Goal: Navigation & Orientation: Find specific page/section

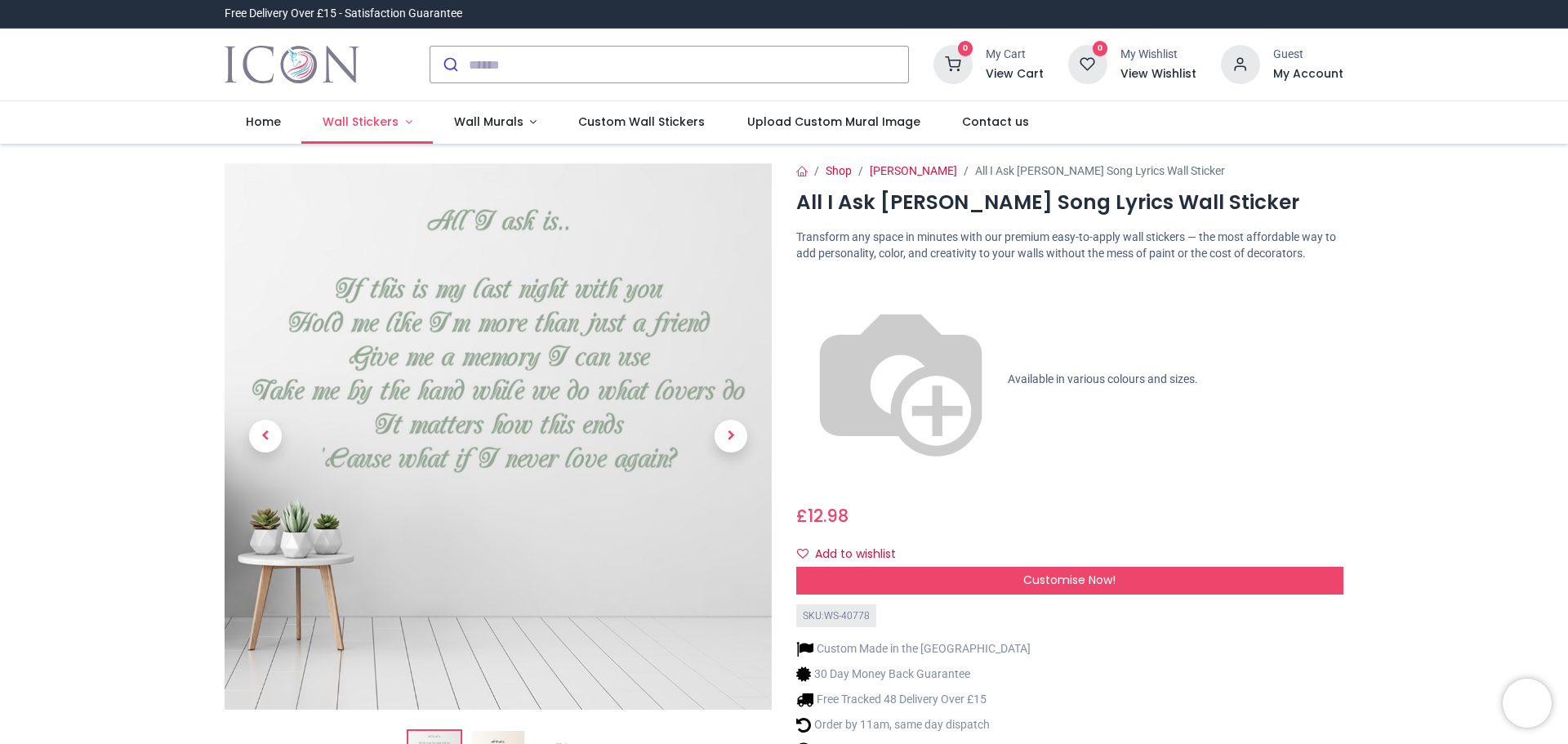
click at [367, 119] on span "Wall Stickers" at bounding box center [360, 122] width 76 height 16
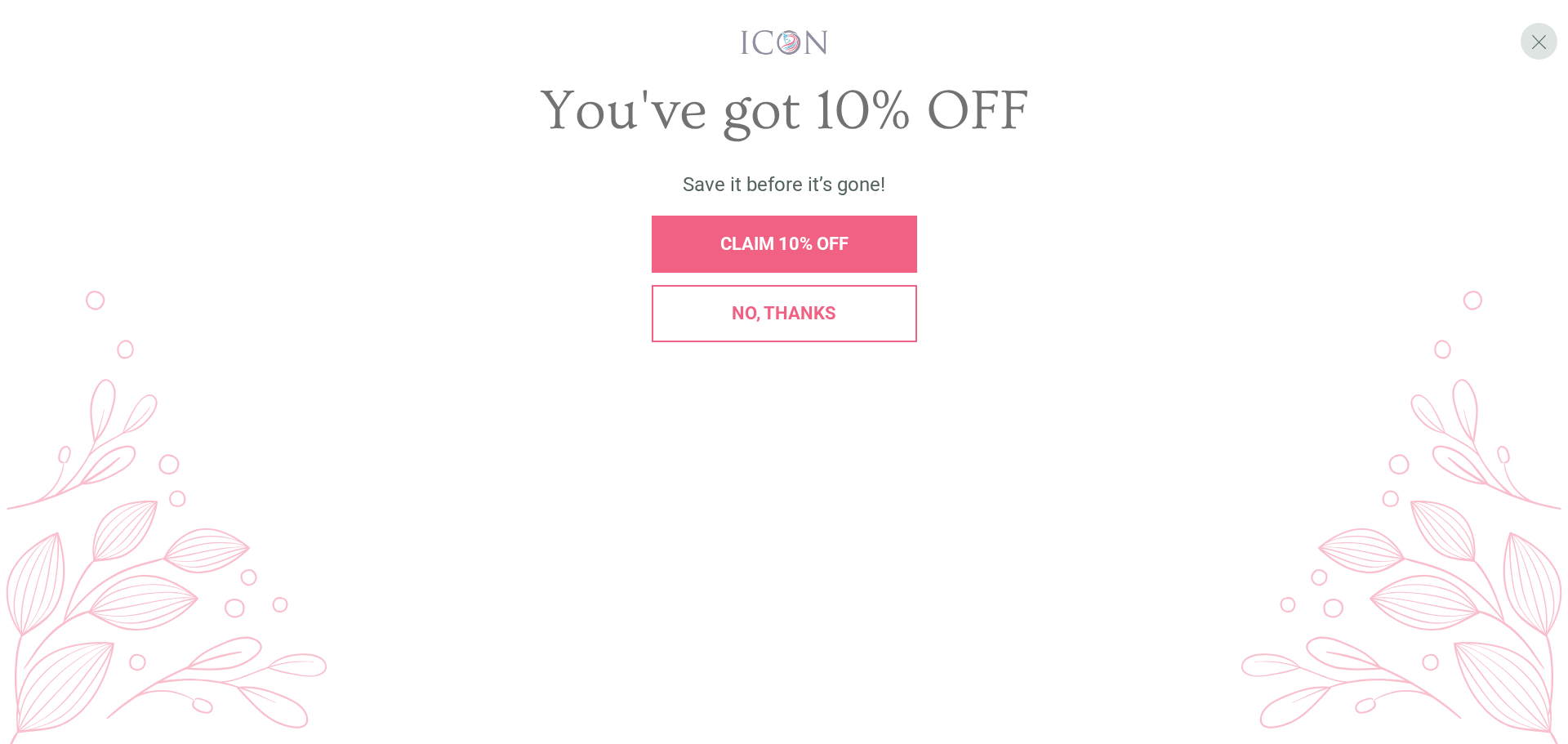
click at [779, 342] on div "No, thanks" at bounding box center [784, 314] width 265 height 57
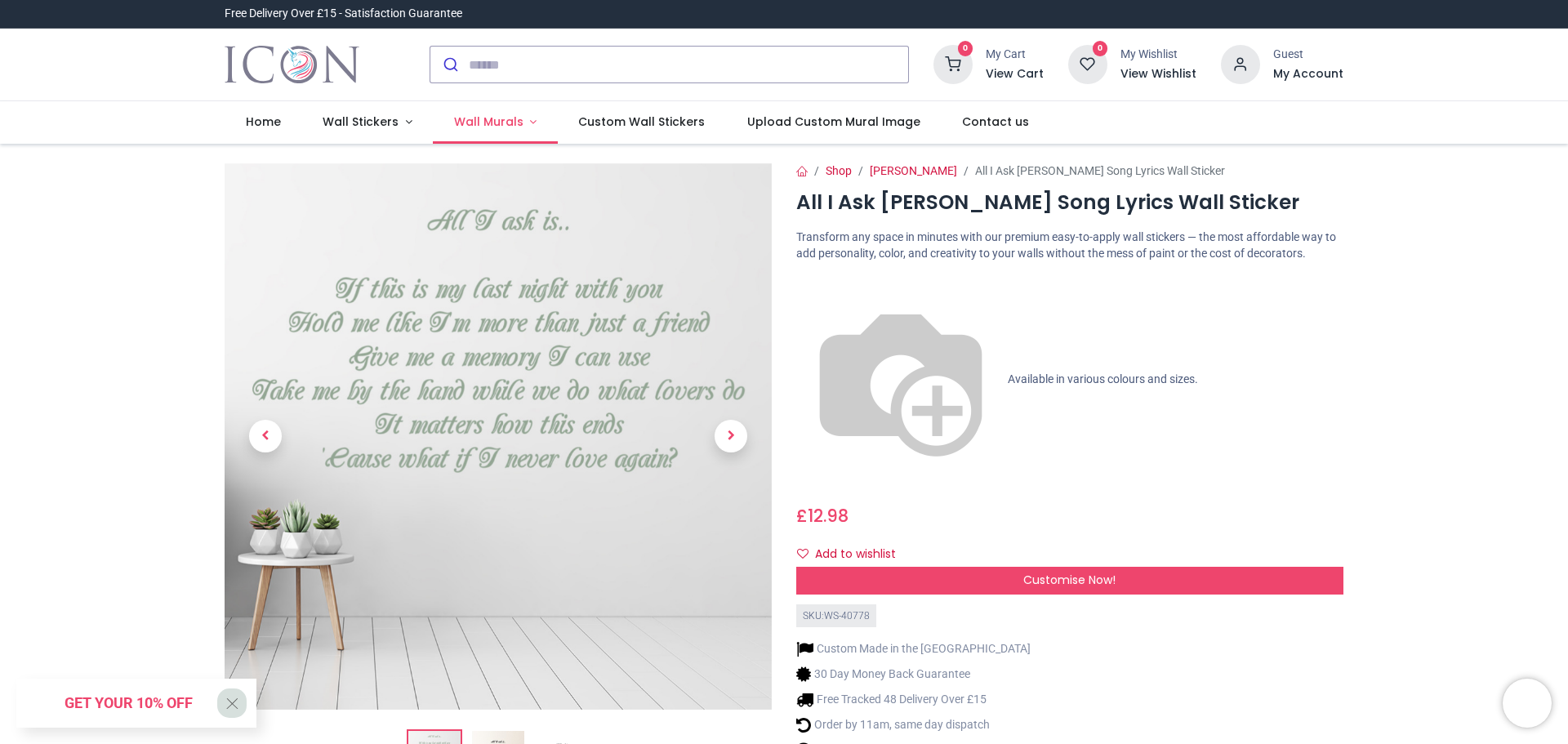
click at [526, 122] on link "Wall Murals" at bounding box center [495, 122] width 125 height 43
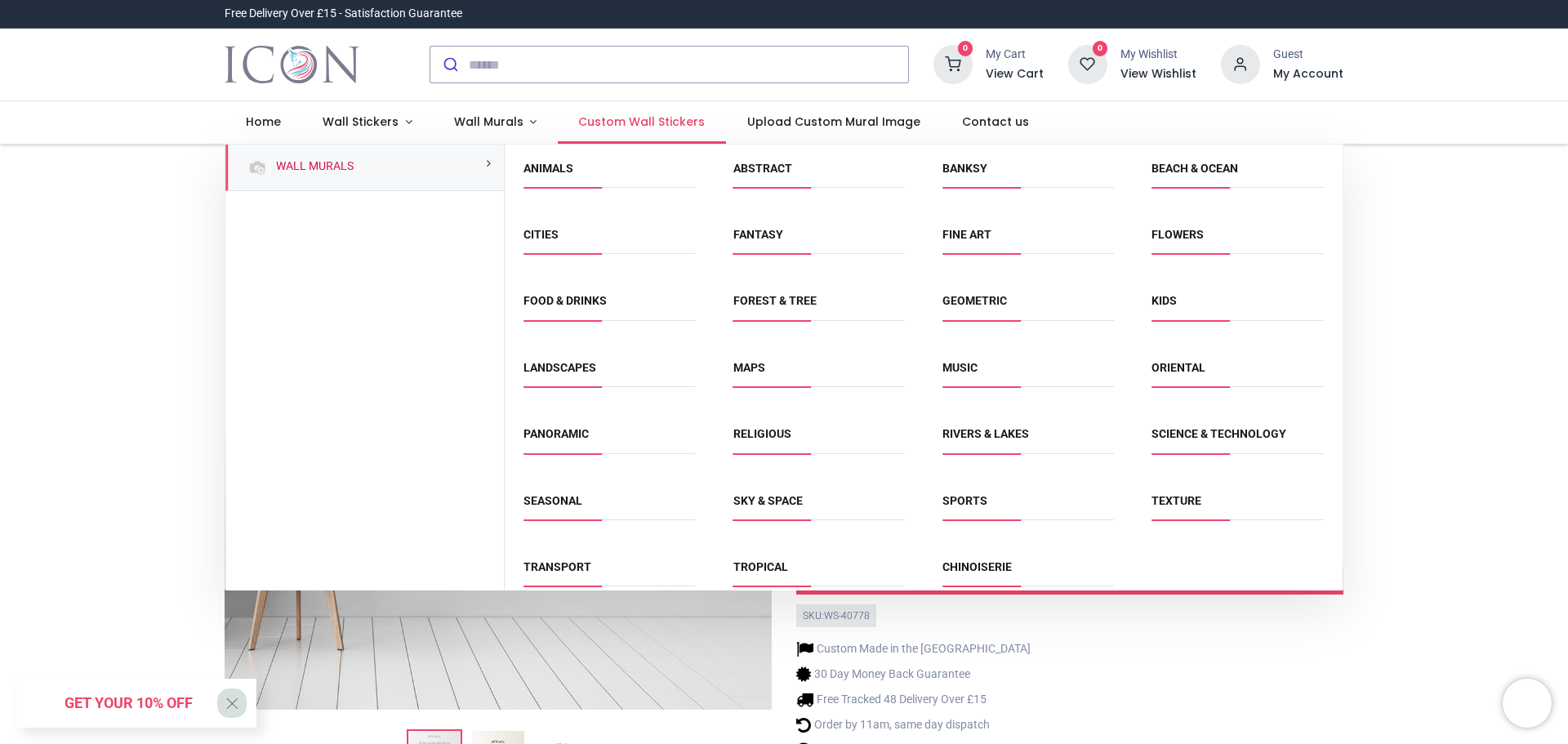
click at [616, 124] on span "Custom Wall Stickers" at bounding box center [641, 122] width 126 height 16
